Goal: Task Accomplishment & Management: Use online tool/utility

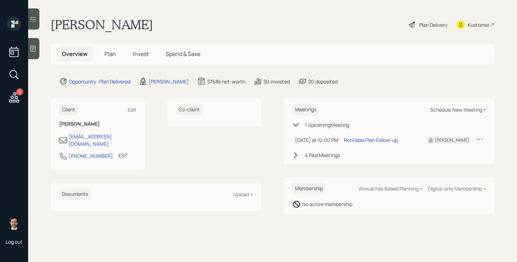
click at [454, 108] on div "Schedule New Meeting +" at bounding box center [458, 109] width 56 height 7
select select "ef6b64e1-8f62-4a74-b865-a7df4b35b836"
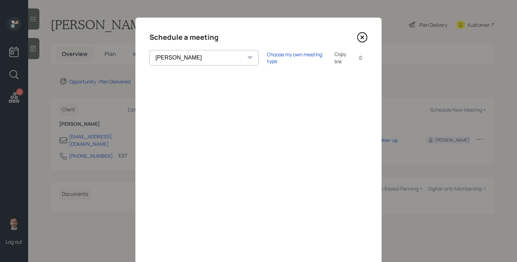
click at [364, 34] on icon at bounding box center [362, 37] width 11 height 11
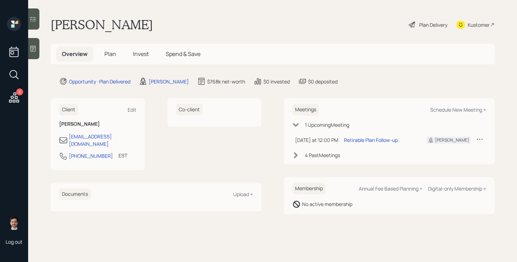
click at [108, 52] on span "Plan" at bounding box center [111, 54] width 12 height 8
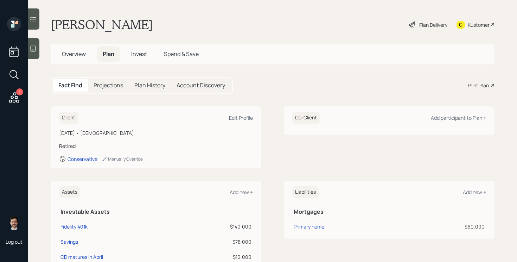
click at [484, 89] on div "Fact Find Projections Plan History Account Discovery Print Plan" at bounding box center [273, 85] width 444 height 17
click at [480, 87] on div "Print Plan" at bounding box center [478, 85] width 21 height 7
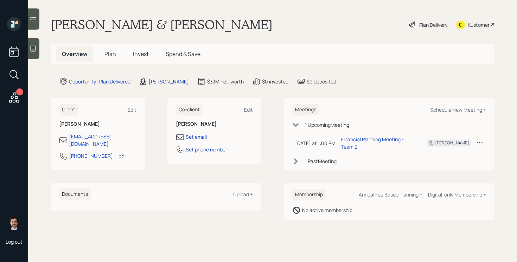
click at [112, 56] on span "Plan" at bounding box center [111, 54] width 12 height 8
